Goal: Task Accomplishment & Management: Manage account settings

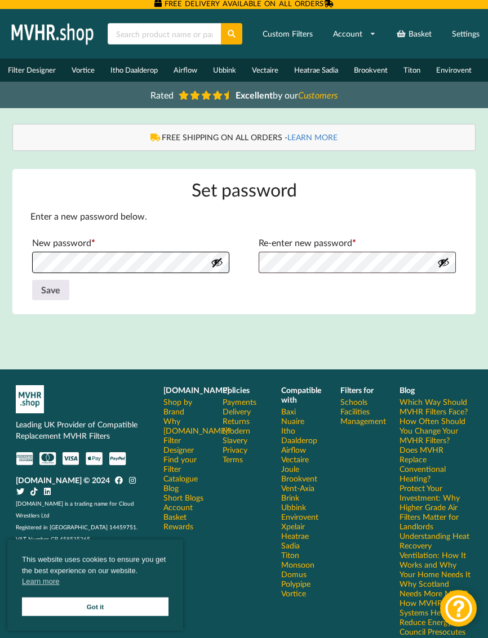
scroll to position [3, 0]
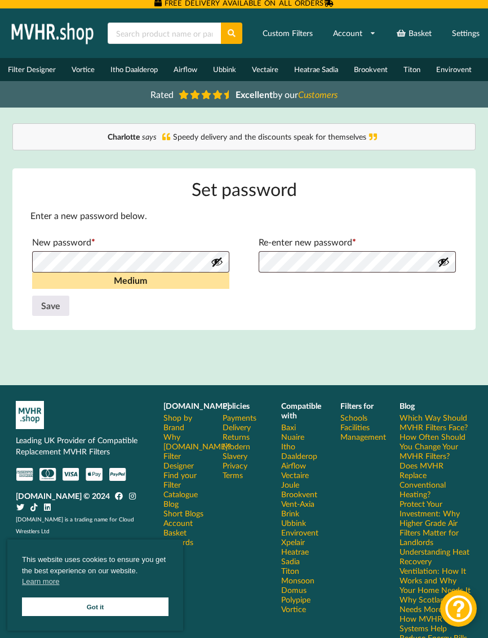
click at [53, 305] on button "Save" at bounding box center [50, 306] width 37 height 20
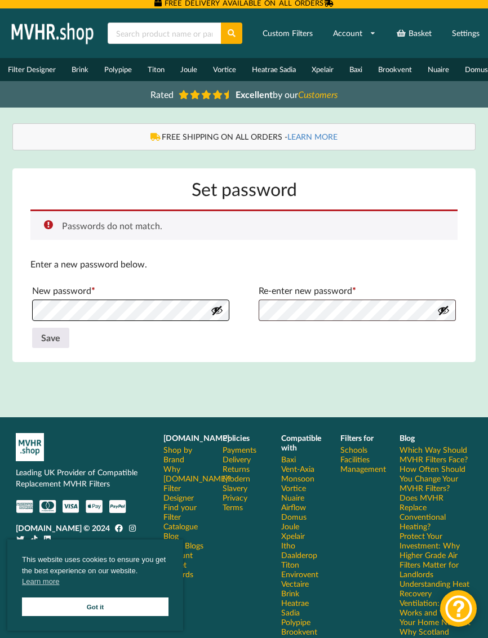
scroll to position [3, 0]
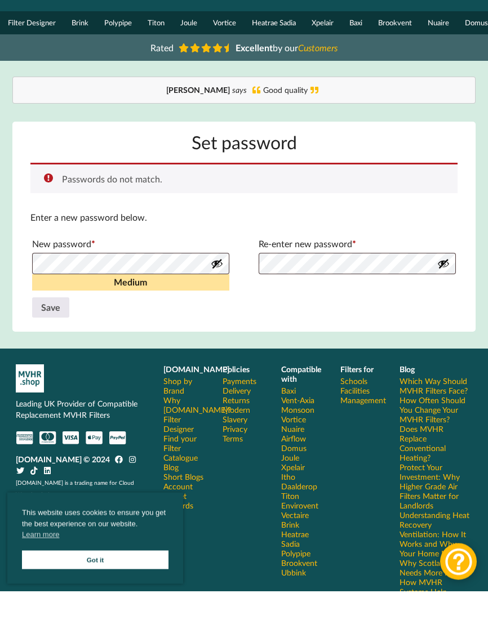
click at [330, 320] on div "Passwords do not match. Enter a new password below. New password * Required Med…" at bounding box center [243, 288] width 427 height 159
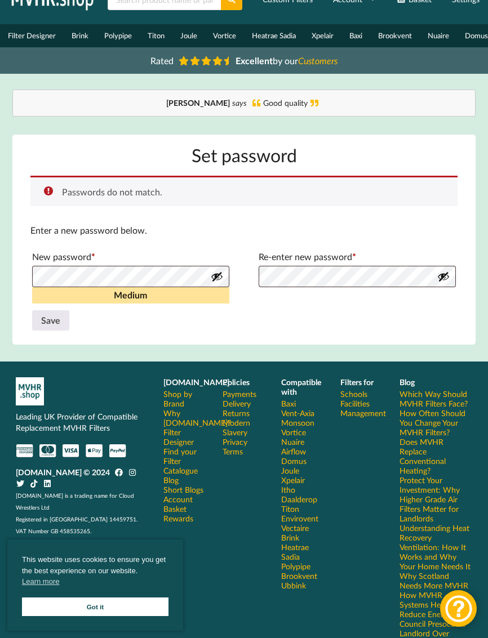
click at [50, 323] on button "Save" at bounding box center [50, 320] width 37 height 20
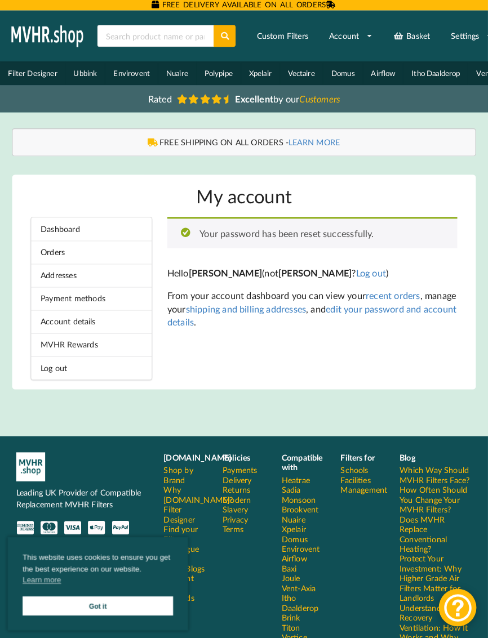
scroll to position [3, 0]
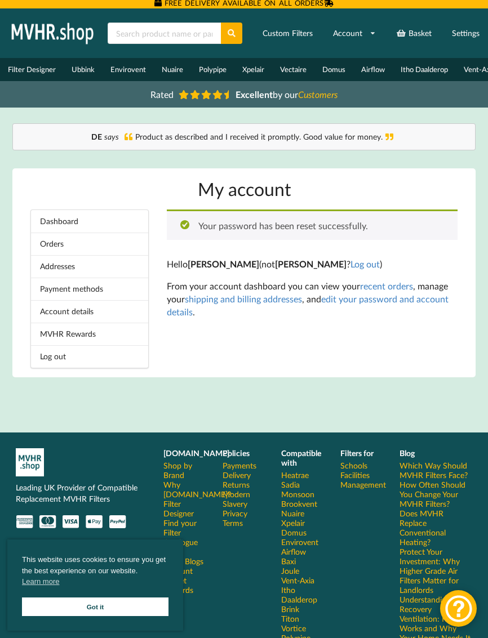
click at [90, 244] on link "Orders" at bounding box center [89, 244] width 117 height 23
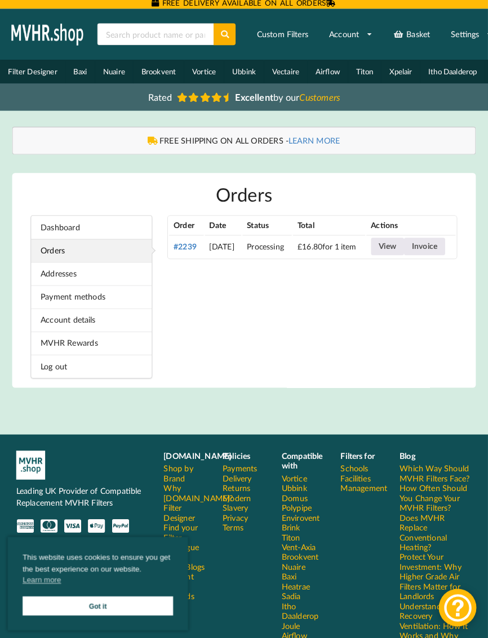
scroll to position [3, 0]
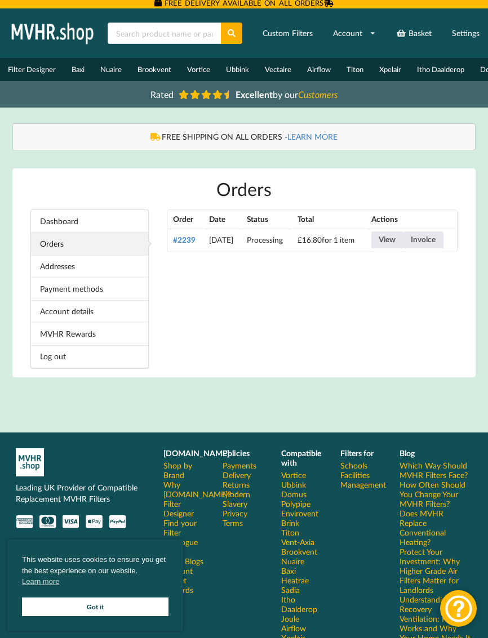
click at [407, 248] on link "Invoice" at bounding box center [423, 239] width 40 height 17
click at [413, 248] on link "Invoice" at bounding box center [423, 239] width 40 height 17
click at [403, 243] on link "View" at bounding box center [387, 239] width 32 height 17
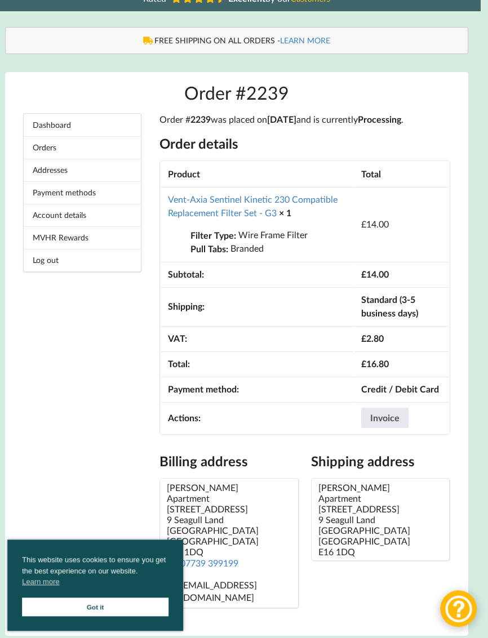
scroll to position [118, 3]
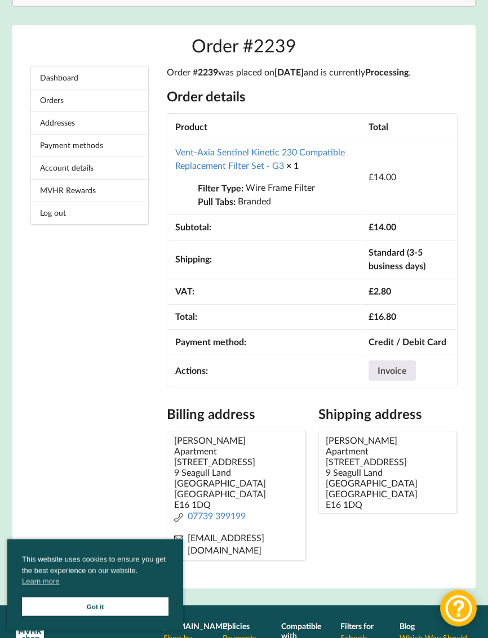
click at [124, 616] on link "Got it" at bounding box center [95, 606] width 146 height 19
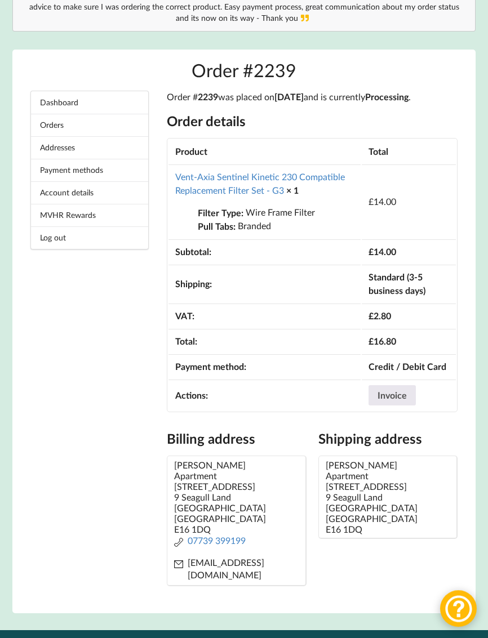
scroll to position [145, 0]
